Goal: Task Accomplishment & Management: Use online tool/utility

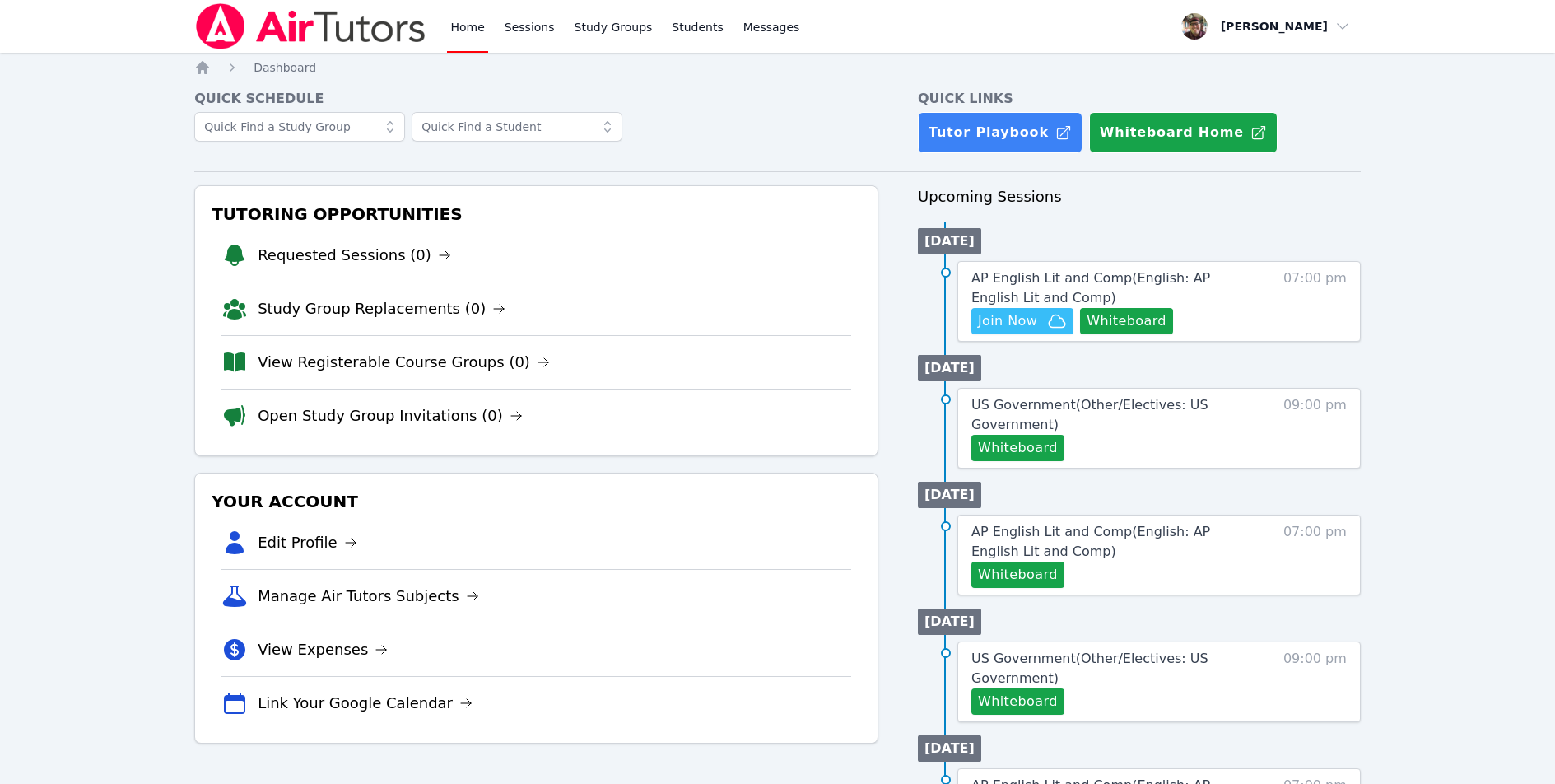
click at [128, 160] on div "Home Sessions Study Groups Students Messages Open user menu John Simms Open mai…" at bounding box center [778, 681] width 1555 height 1363
click at [1156, 318] on button "Whiteboard" at bounding box center [1127, 322] width 93 height 27
click at [1019, 326] on span "Join Now" at bounding box center [1008, 321] width 59 height 20
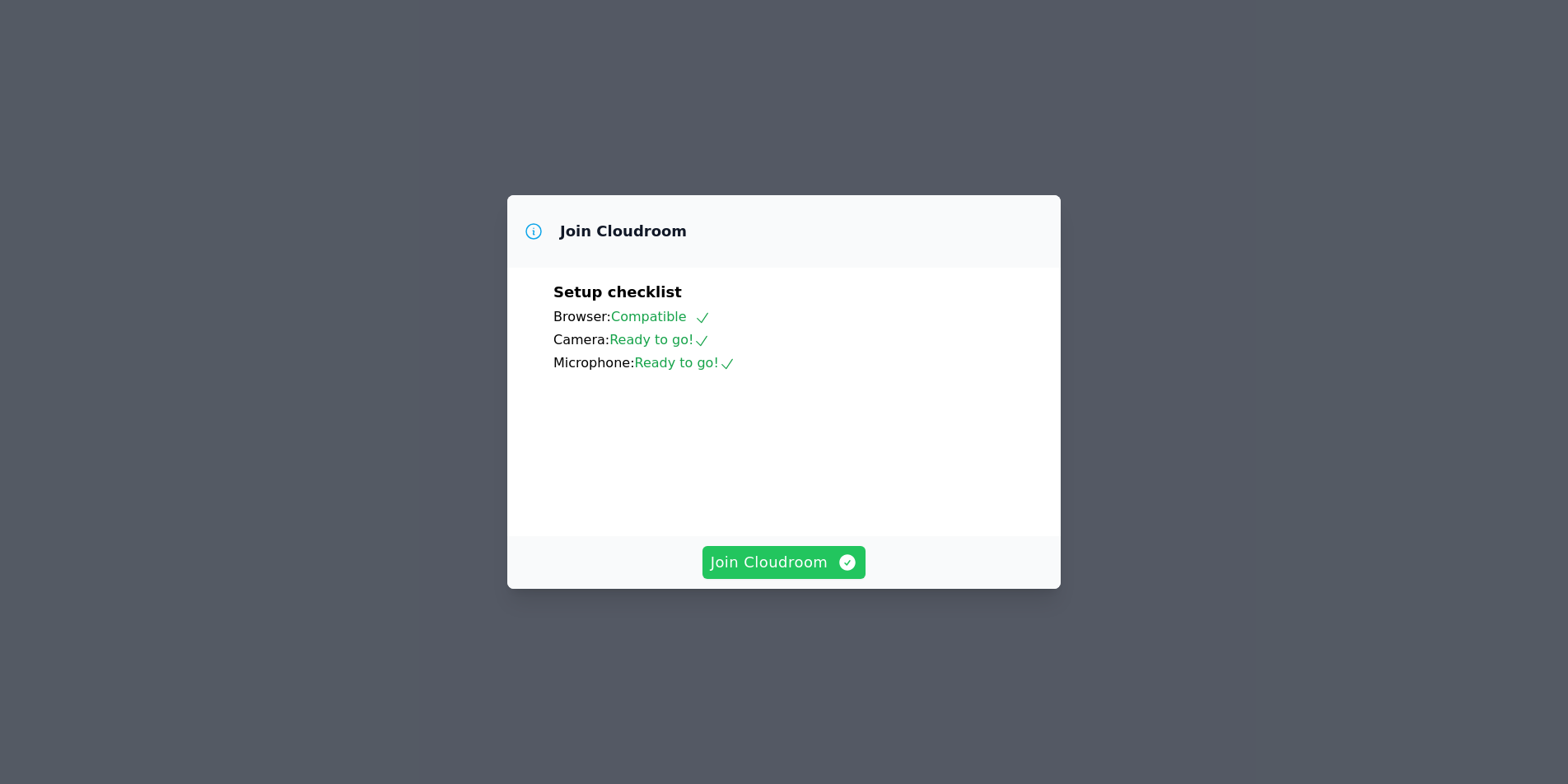
click at [751, 574] on span "Join Cloudroom" at bounding box center [784, 562] width 148 height 23
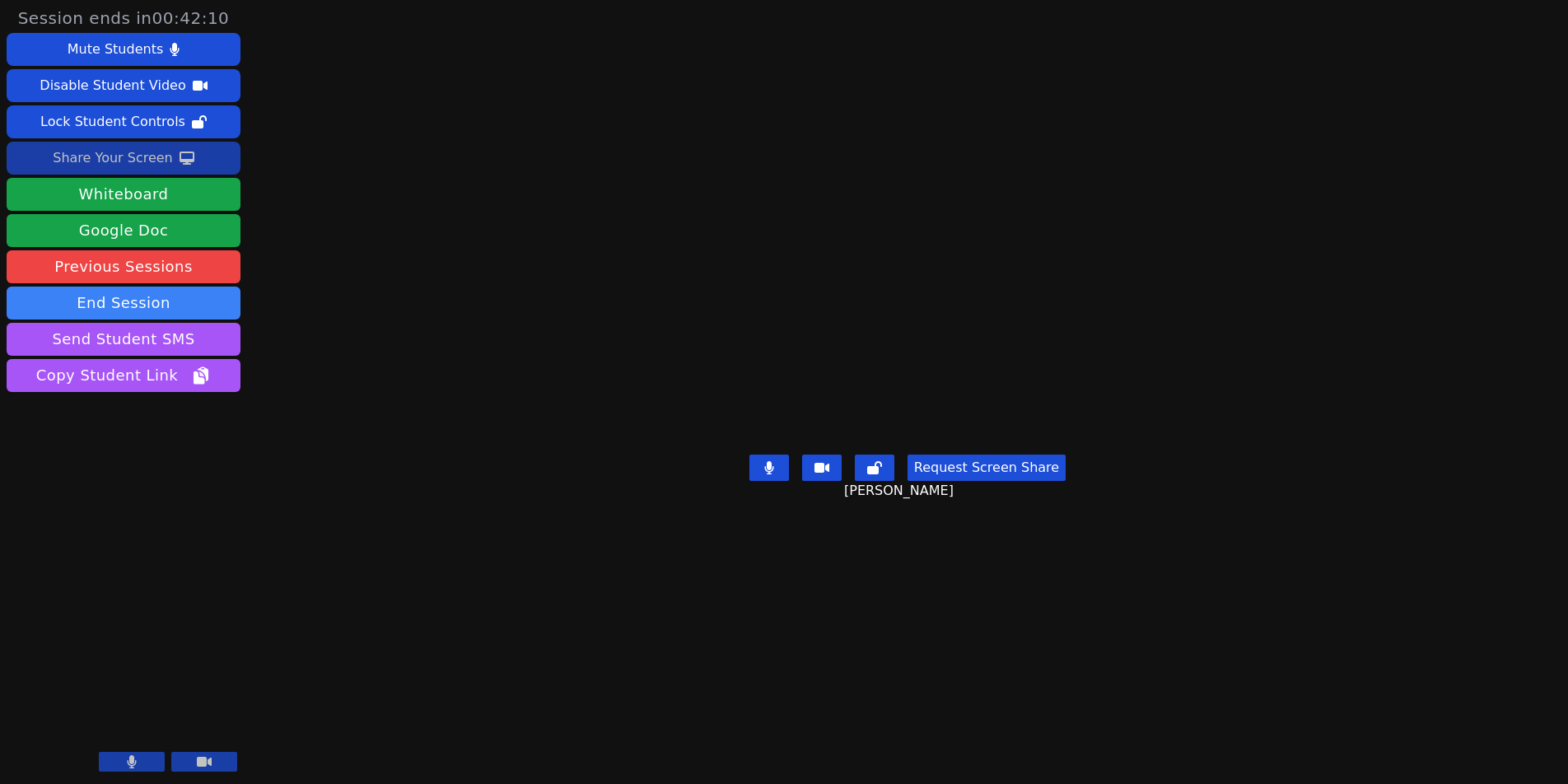
click at [107, 155] on div "Share Your Screen" at bounding box center [112, 158] width 120 height 27
